Goal: Task Accomplishment & Management: Use online tool/utility

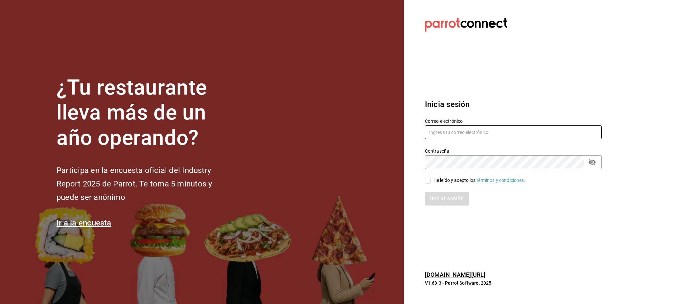
drag, startPoint x: 451, startPoint y: 142, endPoint x: 448, endPoint y: 137, distance: 5.3
click at [451, 140] on div "Correo electrónico Contraseña Contraseña He leído y acepto los Términos y condi…" at bounding box center [509, 158] width 185 height 96
click at [448, 137] on input "text" at bounding box center [513, 133] width 177 height 14
paste input "[EMAIL_ADDRESS][DOMAIN_NAME] L3V4N3G0C10S"
click at [485, 132] on input "[EMAIL_ADDRESS][DOMAIN_NAME] L3V4N3G0C10S" at bounding box center [513, 133] width 177 height 14
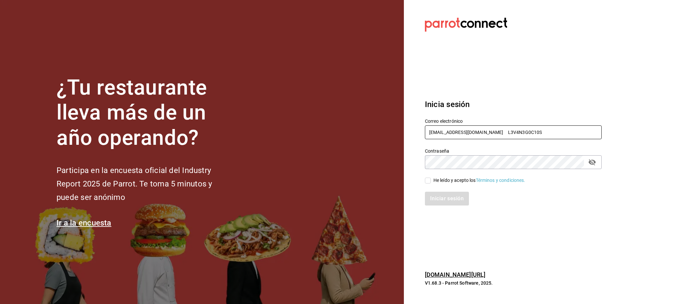
click at [485, 132] on input "[EMAIL_ADDRESS][DOMAIN_NAME] L3V4N3G0C10S" at bounding box center [513, 133] width 177 height 14
type input "[EMAIL_ADDRESS][DOMAIN_NAME]"
drag, startPoint x: 458, startPoint y: 179, endPoint x: 461, endPoint y: 183, distance: 4.9
click at [458, 179] on div "He leído y acepto los Términos y condiciones." at bounding box center [479, 180] width 92 height 7
click at [431, 179] on input "He leído y acepto los Términos y condiciones." at bounding box center [428, 181] width 6 height 6
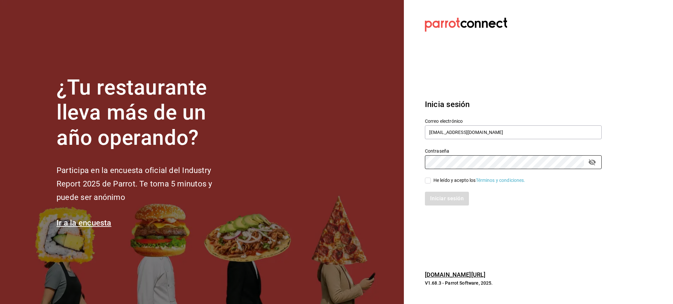
checkbox input "true"
click at [463, 195] on button "Iniciar sesión" at bounding box center [447, 199] width 45 height 14
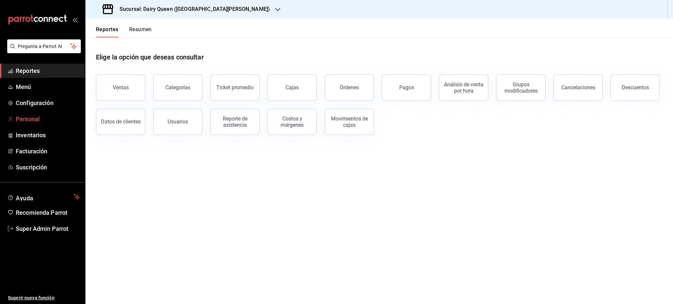
click at [42, 120] on span "Personal" at bounding box center [48, 119] width 64 height 9
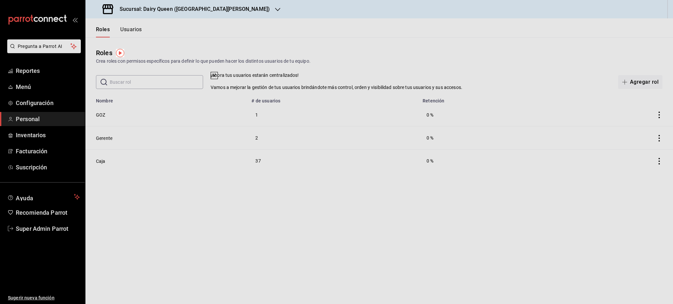
click at [217, 78] on icon at bounding box center [214, 75] width 5 height 5
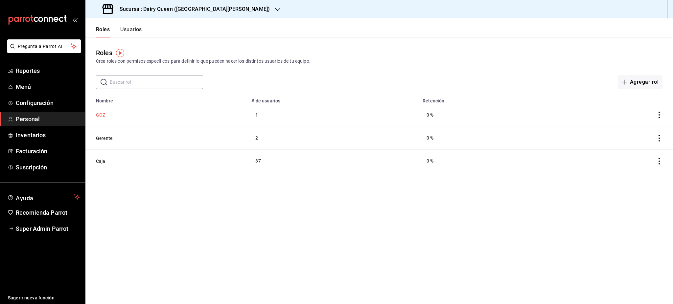
click at [99, 114] on button "GOZ" at bounding box center [100, 115] width 9 height 7
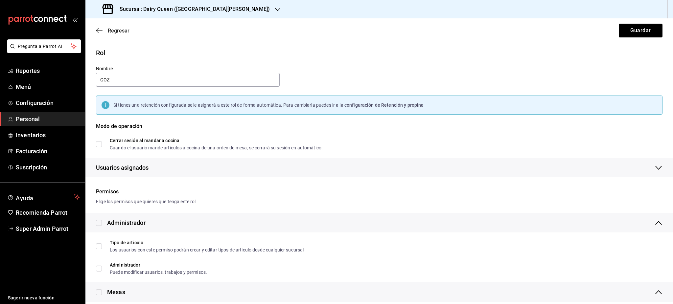
click at [128, 32] on span "Regresar" at bounding box center [119, 31] width 22 height 6
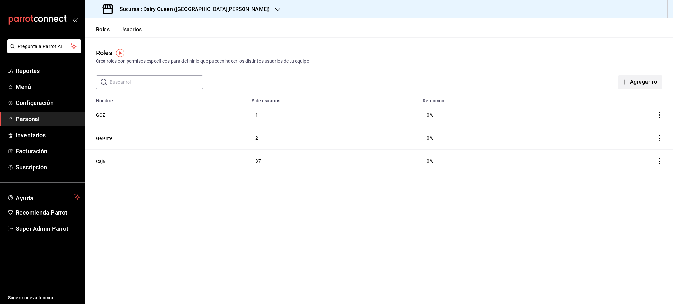
click at [629, 78] on button "Agregar rol" at bounding box center [640, 82] width 44 height 14
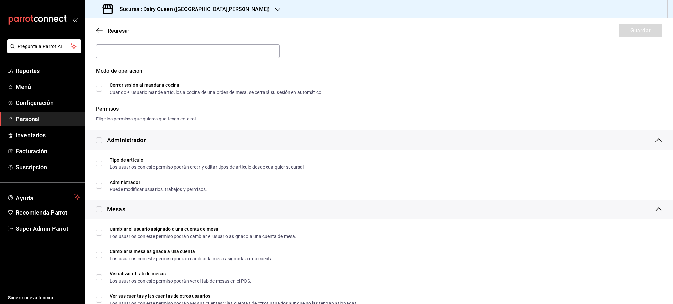
scroll to position [44, 0]
